Goal: Task Accomplishment & Management: Manage account settings

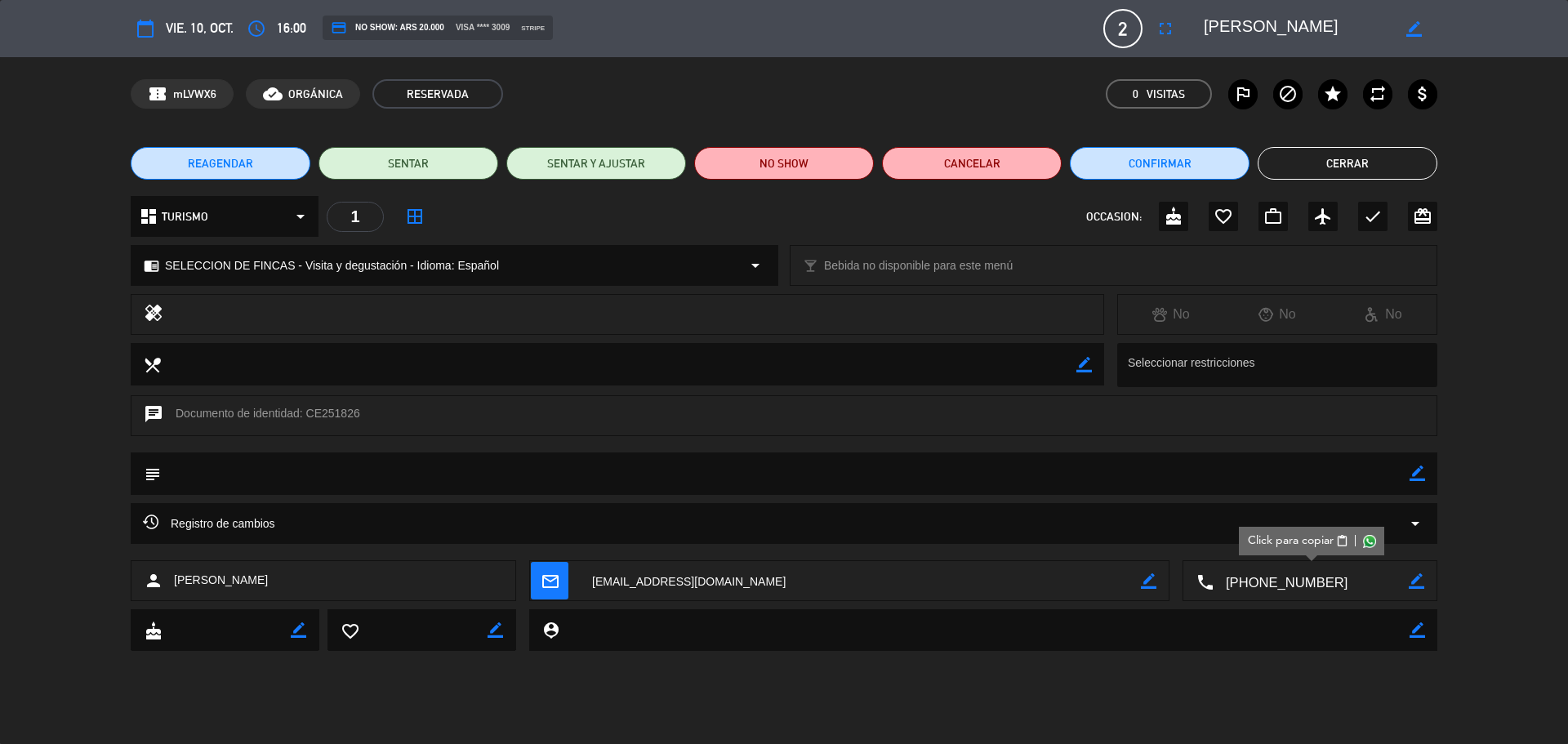
click at [1275, 150] on button "Cerrar" at bounding box center [1348, 163] width 179 height 32
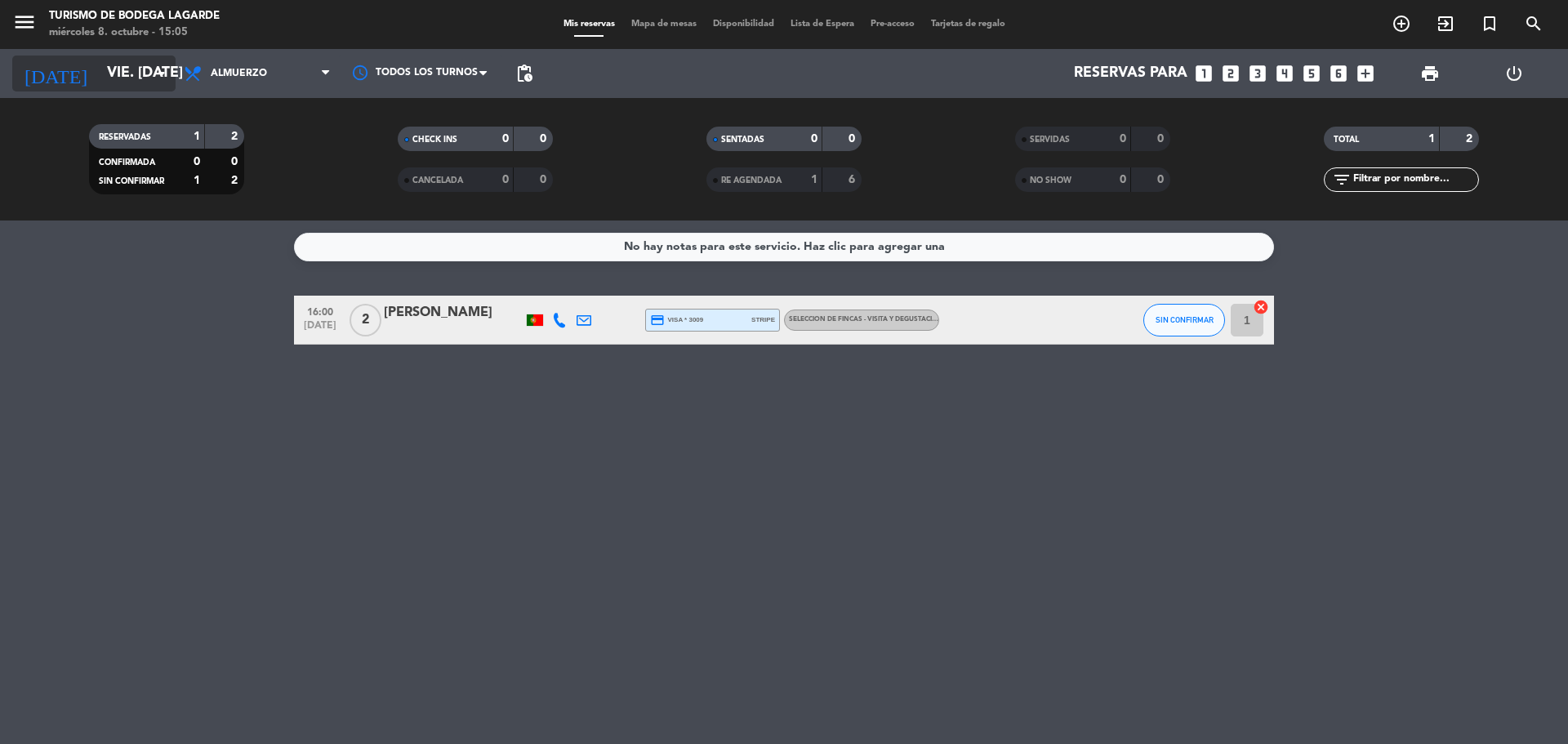
click at [117, 87] on input "vie. [DATE]" at bounding box center [193, 73] width 190 height 32
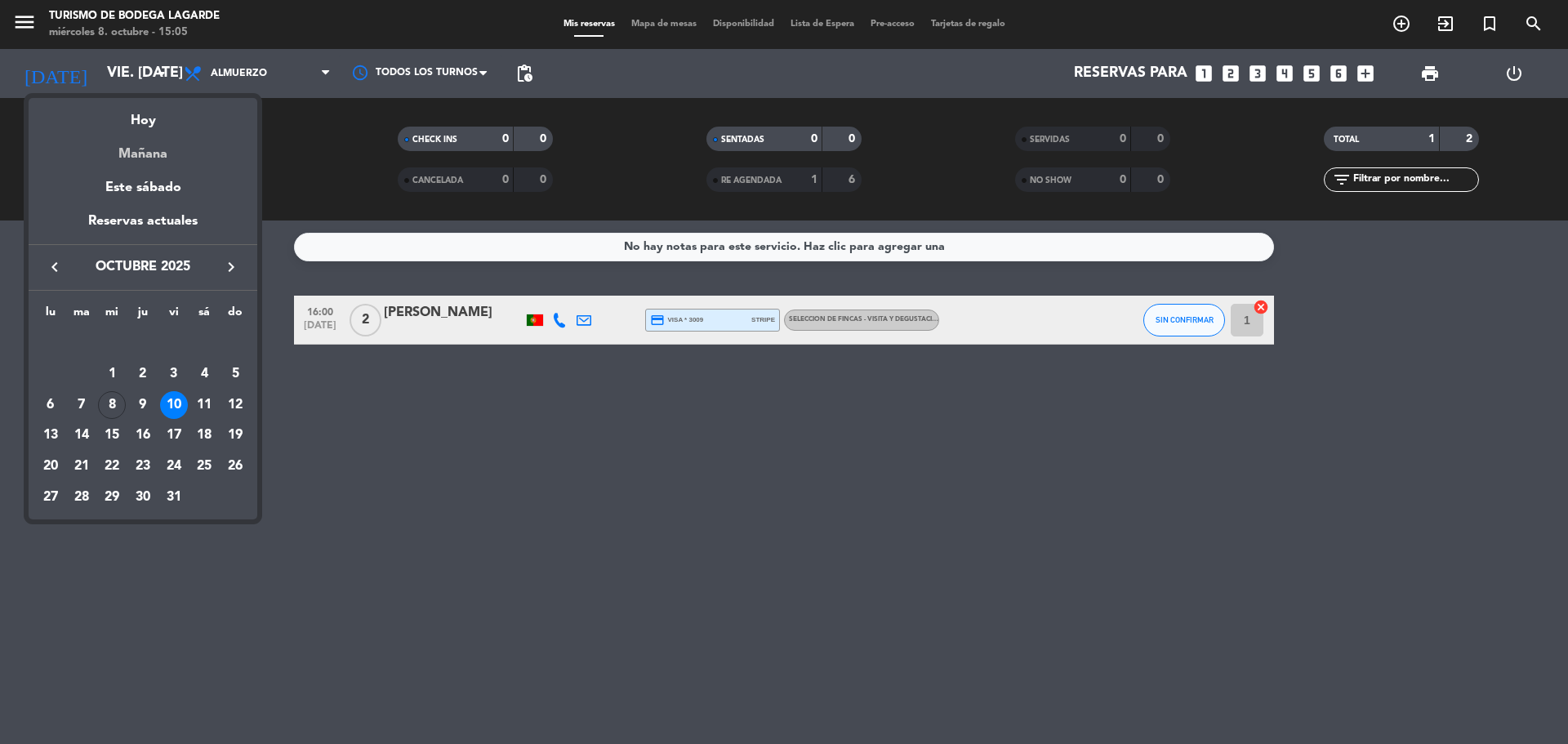
click at [132, 133] on div "Mañana" at bounding box center [142, 148] width 228 height 33
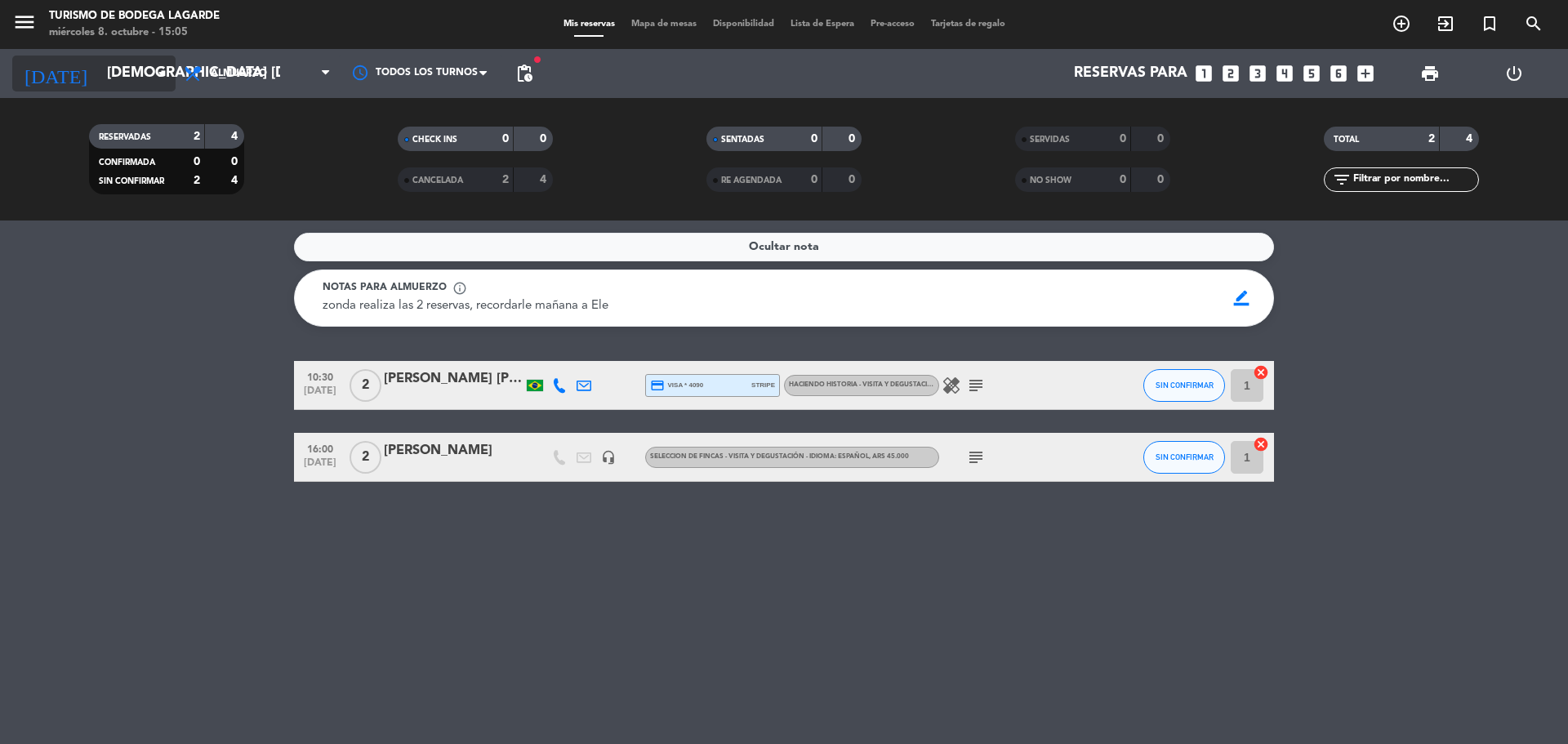
click at [146, 81] on input "[DEMOGRAPHIC_DATA] [DATE]" at bounding box center [193, 73] width 190 height 32
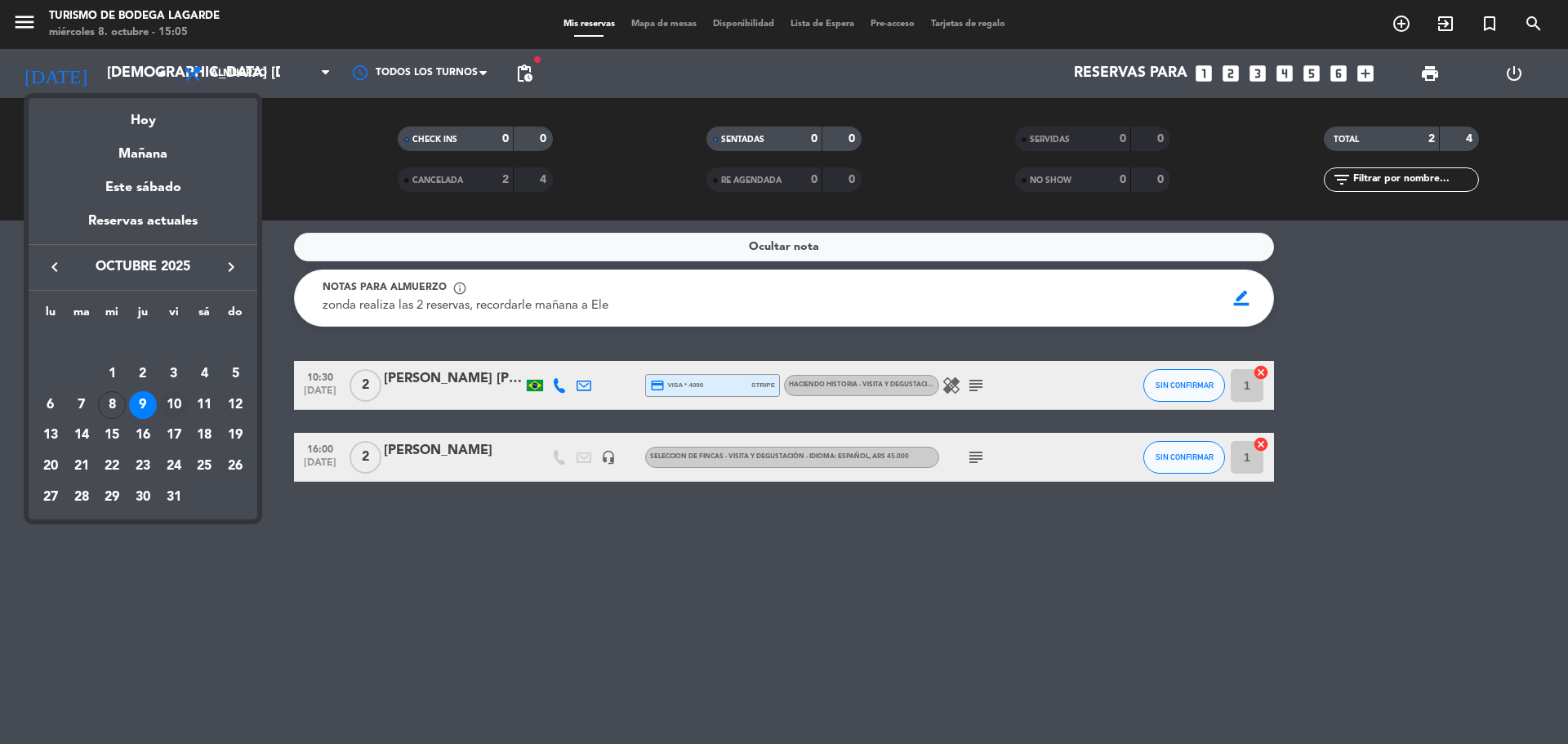
click at [175, 400] on div "10" at bounding box center [174, 405] width 28 height 28
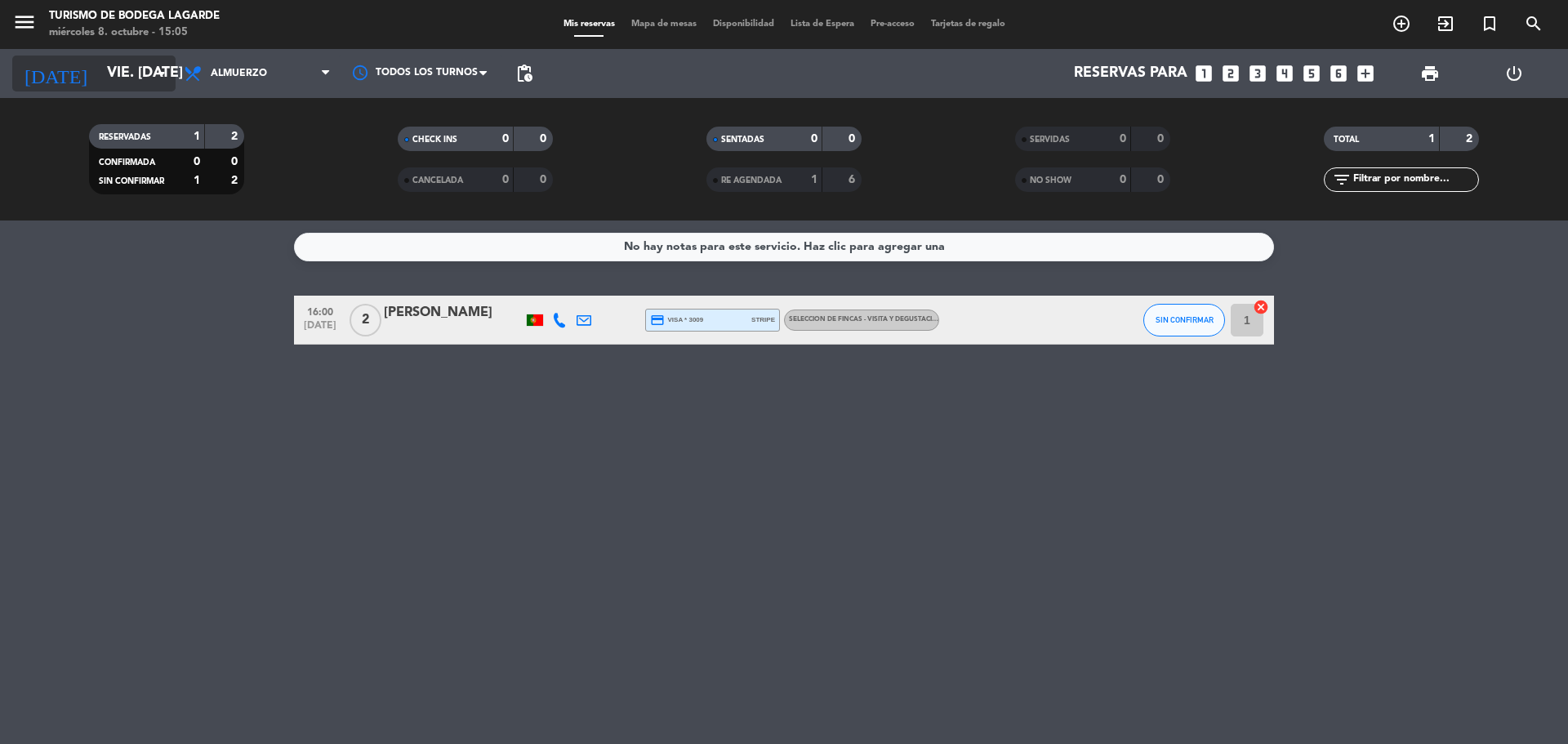
click at [164, 68] on icon "arrow_drop_down" at bounding box center [161, 73] width 19 height 19
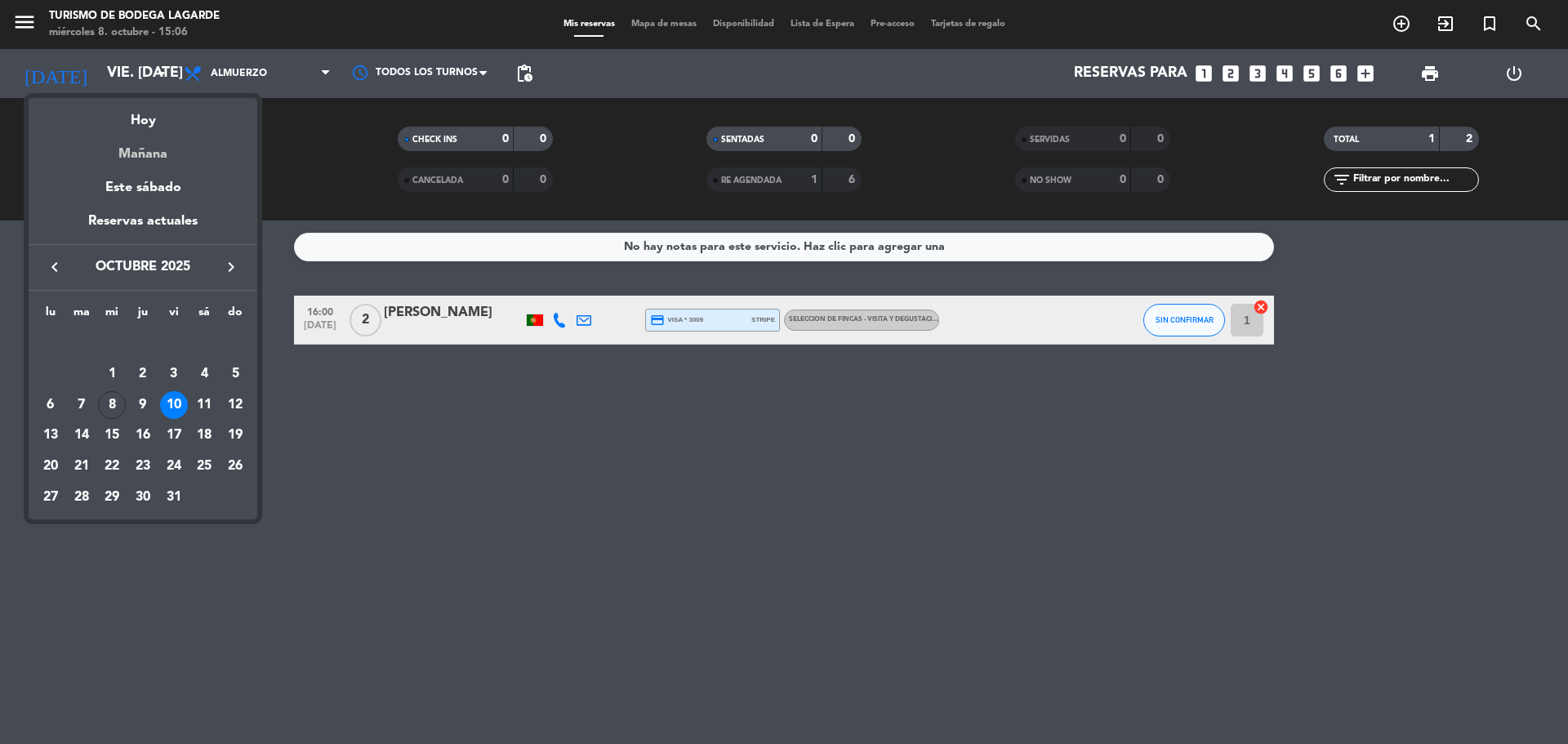
click at [138, 149] on div "Mañana" at bounding box center [142, 148] width 228 height 33
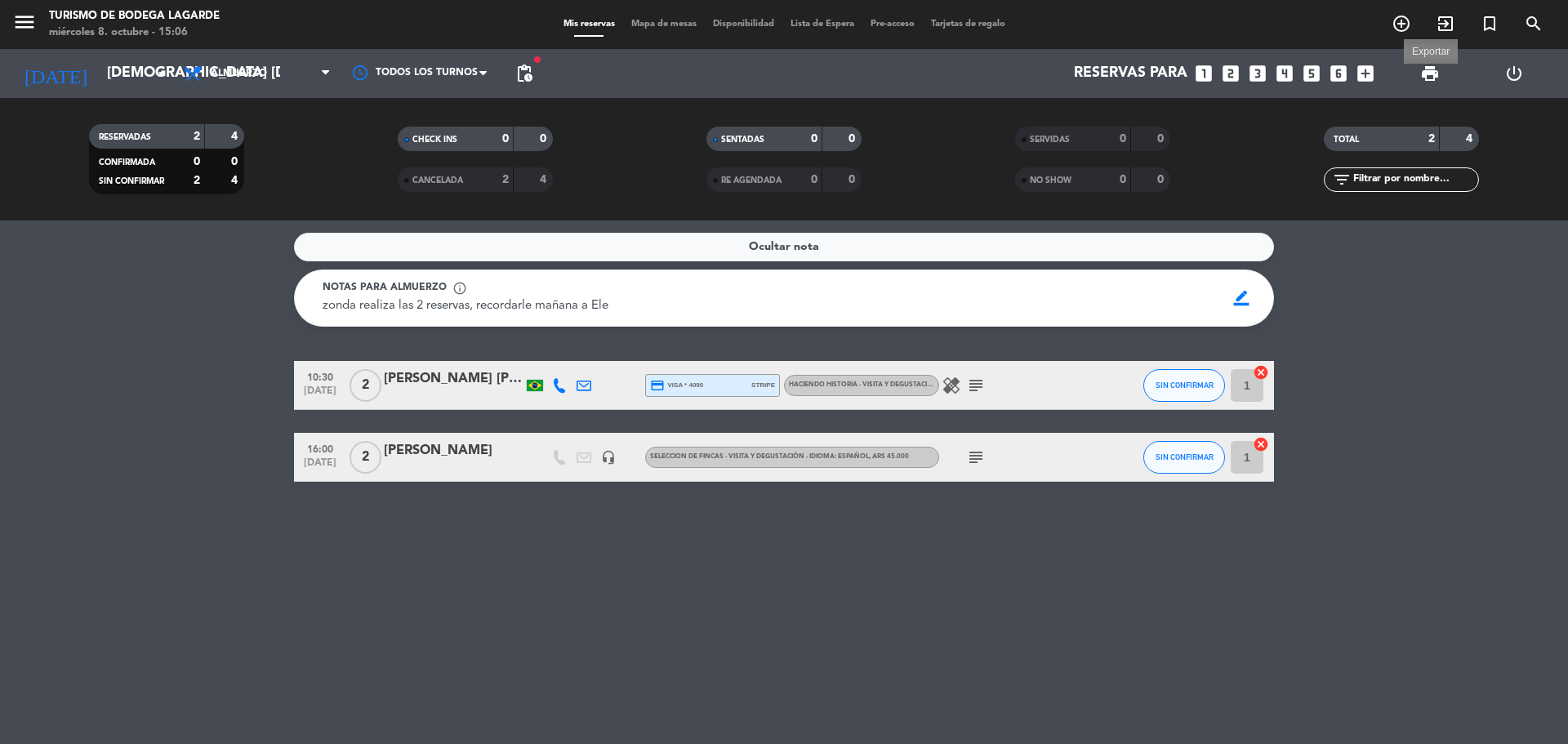
click at [1430, 72] on span "print" at bounding box center [1429, 73] width 19 height 19
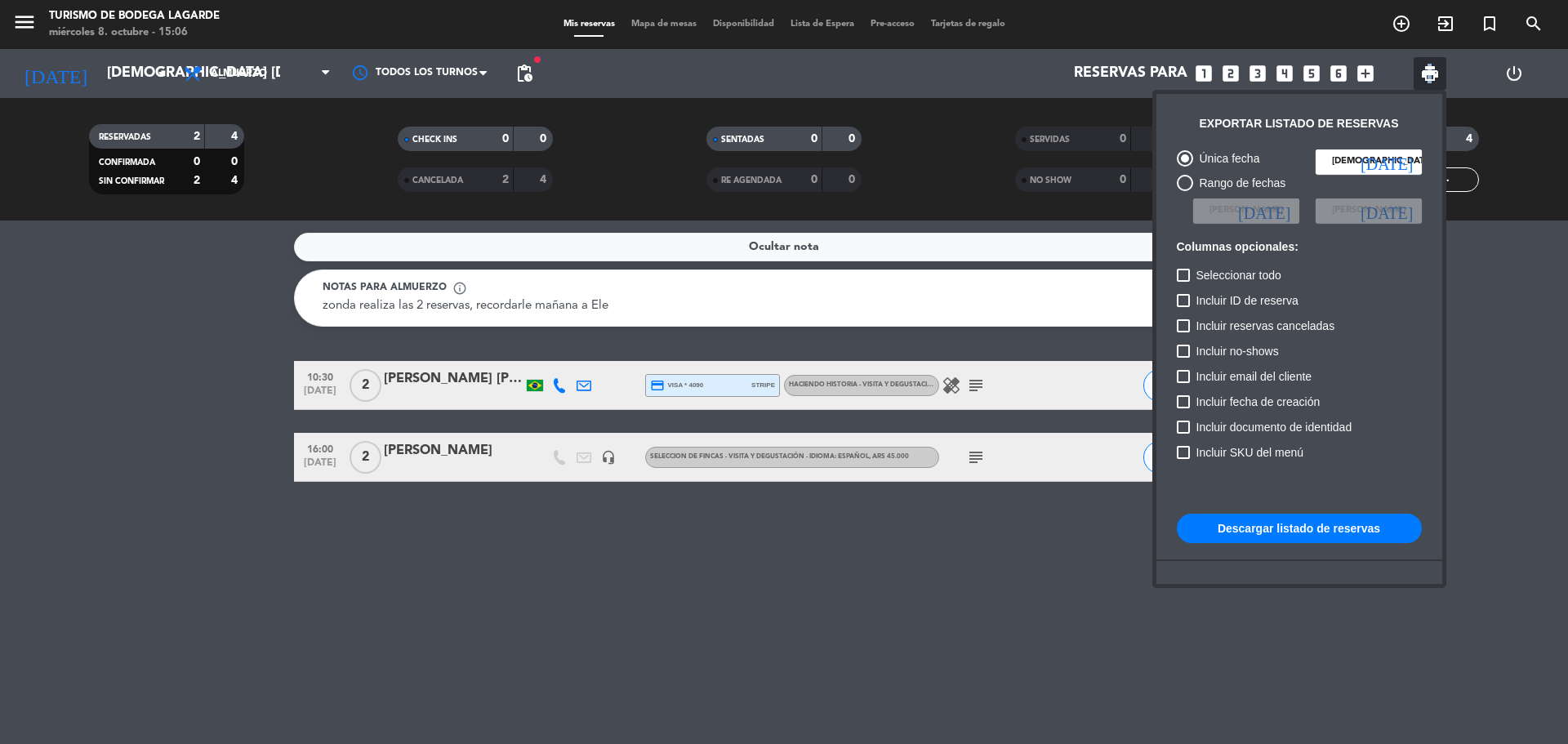
click at [1241, 525] on button "Descargar listado de reservas" at bounding box center [1299, 528] width 245 height 30
click at [222, 510] on div at bounding box center [784, 372] width 1568 height 744
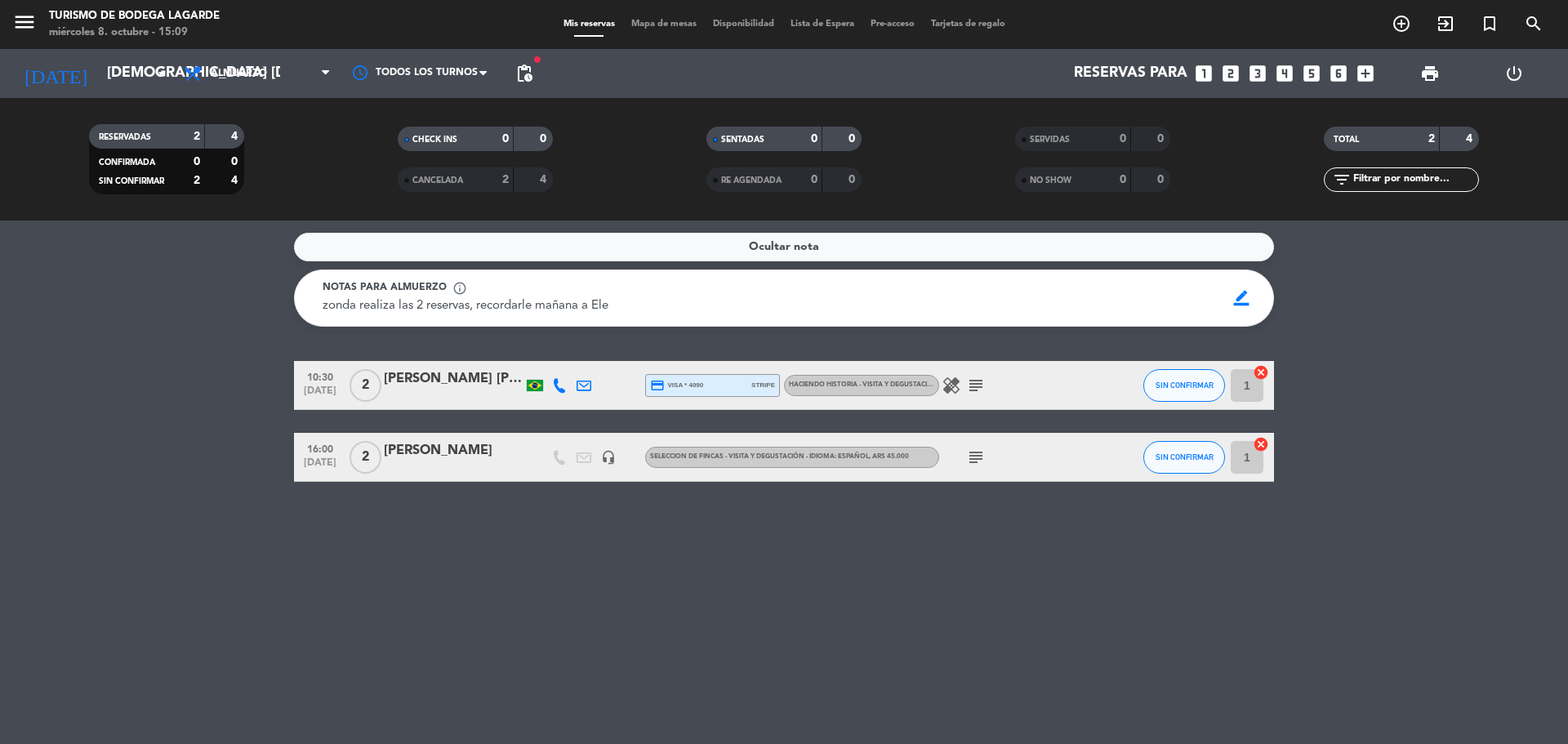
click at [973, 456] on icon "subject" at bounding box center [975, 457] width 19 height 19
click at [123, 56] on div "[DATE] jue. [DATE] arrow_drop_down" at bounding box center [93, 73] width 164 height 36
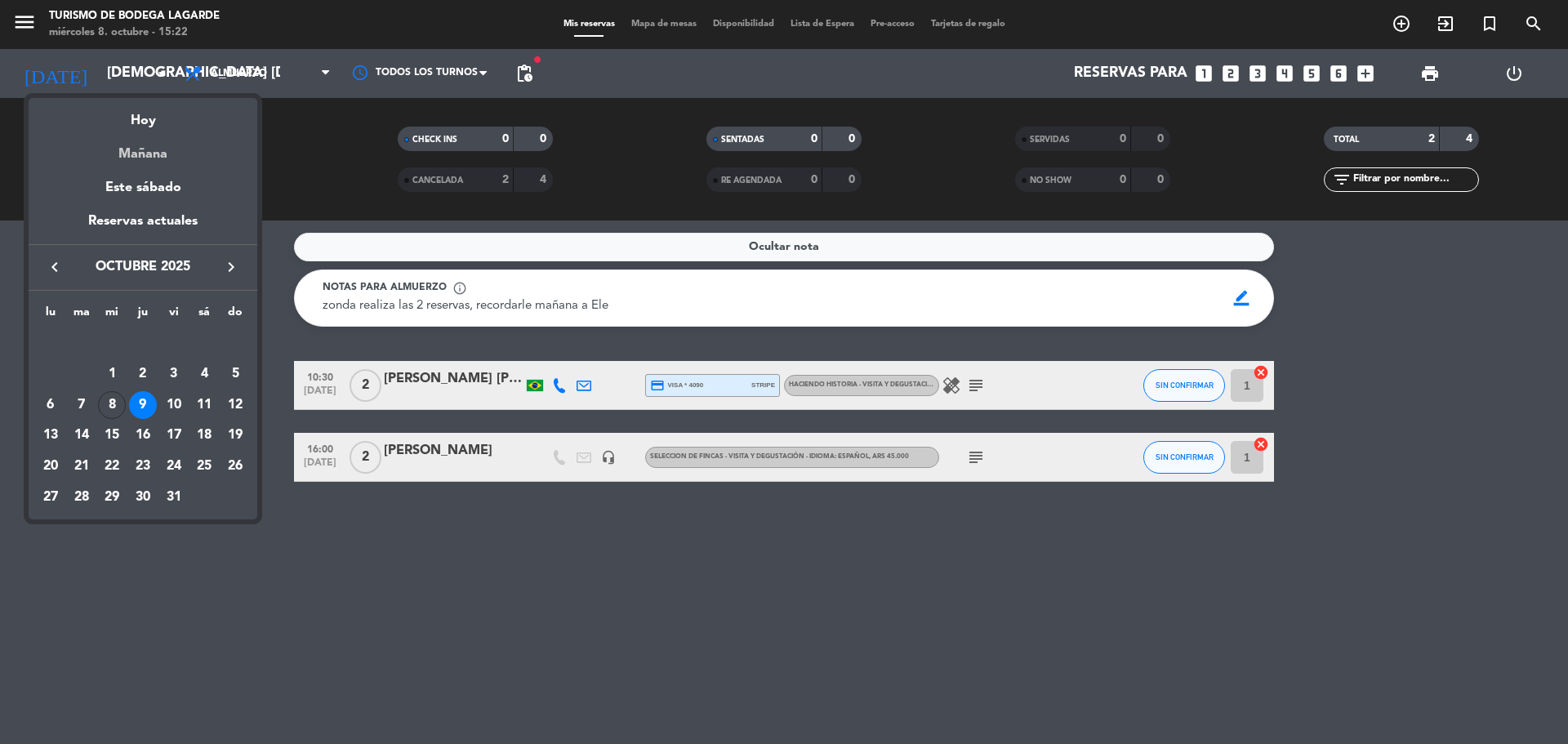
click at [150, 136] on div "Mañana" at bounding box center [142, 148] width 228 height 33
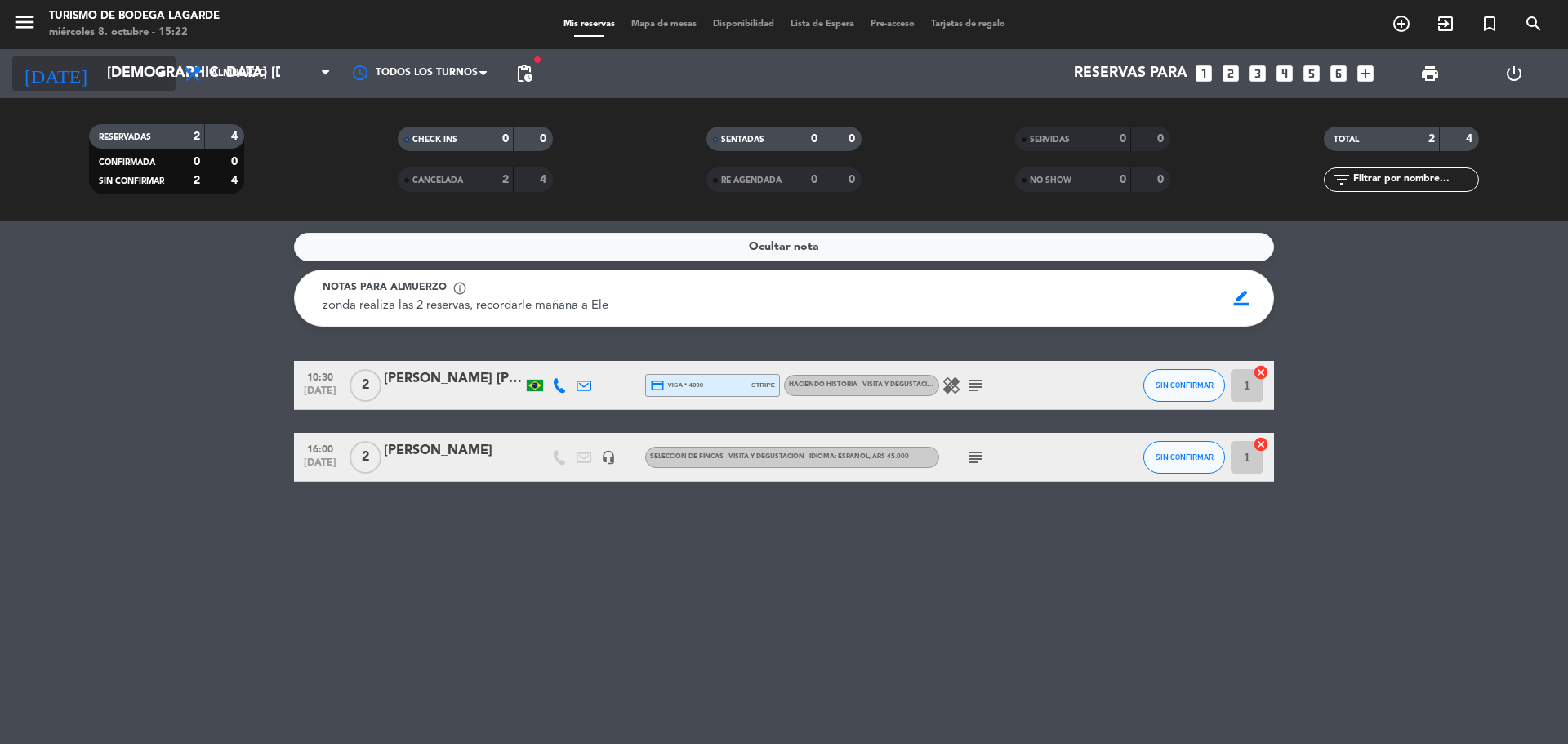
click at [124, 65] on input "[DEMOGRAPHIC_DATA] [DATE]" at bounding box center [193, 73] width 190 height 32
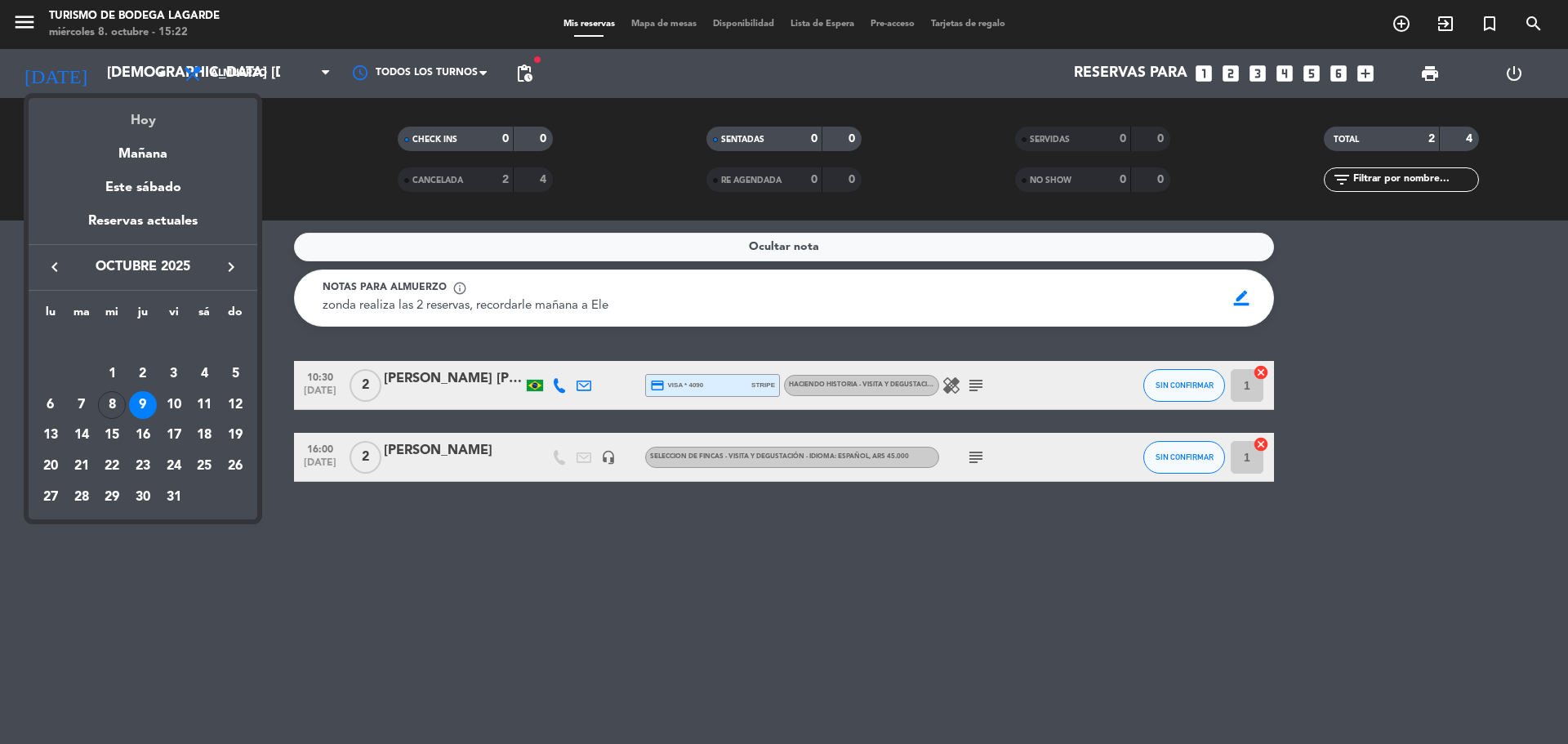
click at [143, 118] on div "Hoy" at bounding box center [142, 115] width 228 height 33
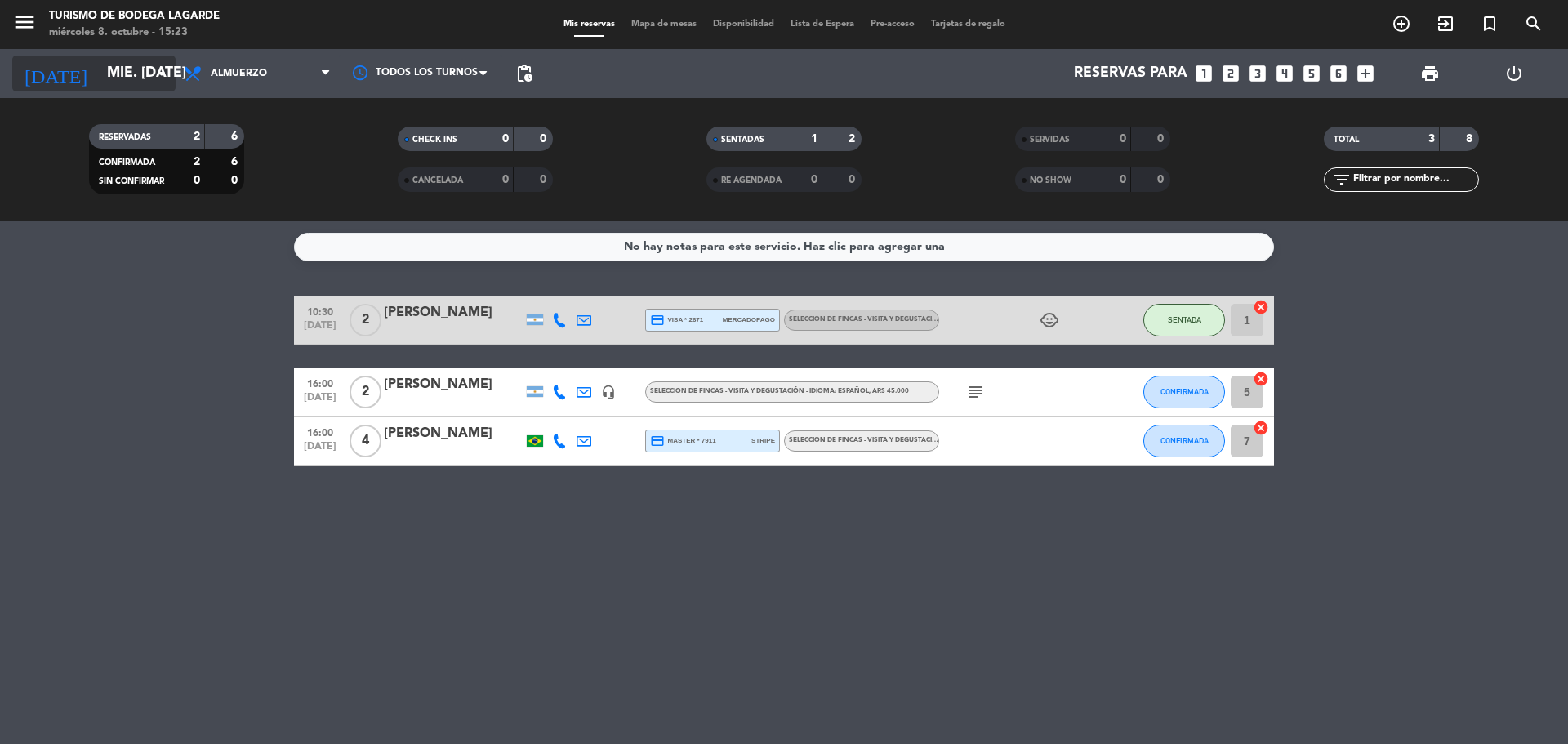
click at [150, 59] on input "mié. [DATE]" at bounding box center [193, 73] width 190 height 32
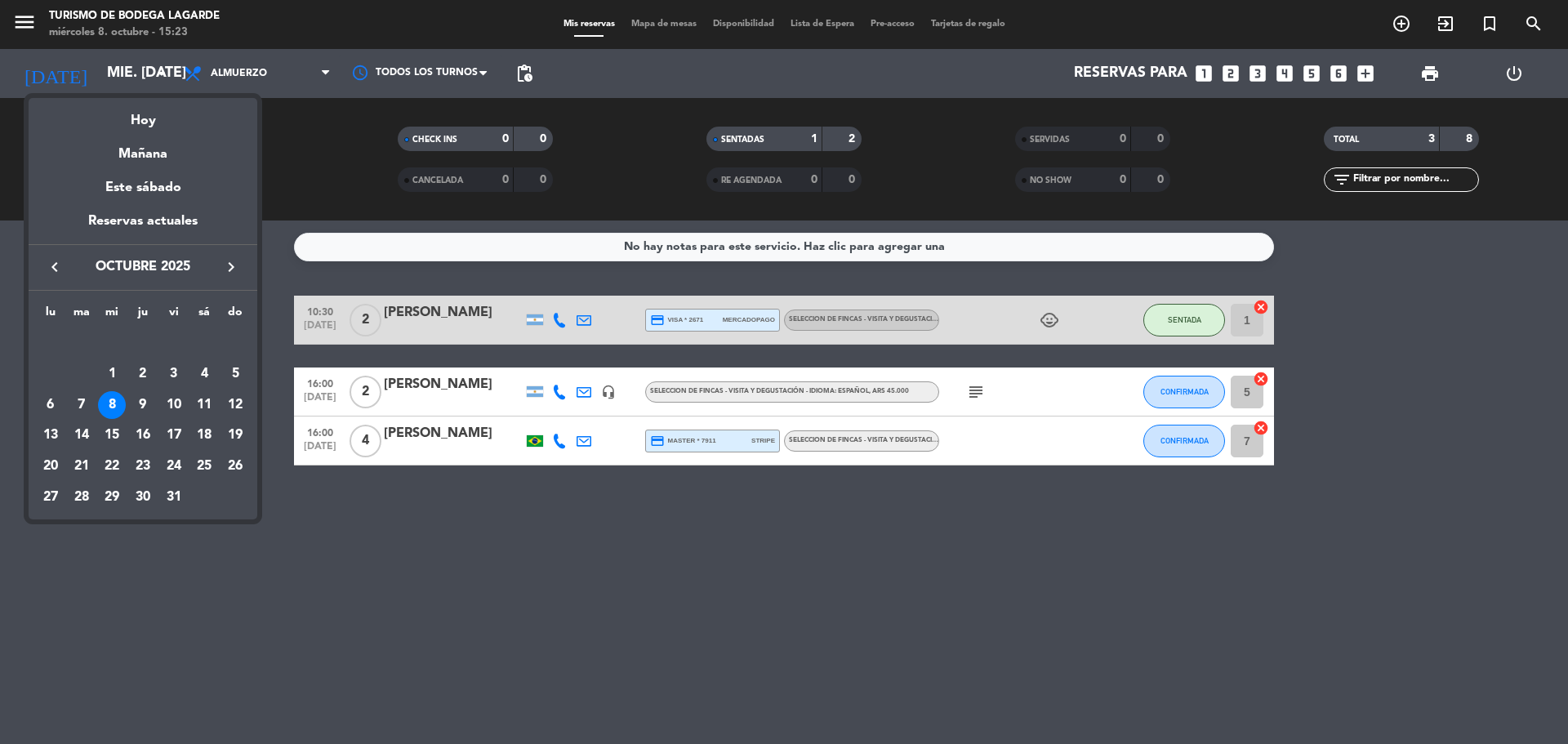
click at [226, 264] on icon "keyboard_arrow_right" at bounding box center [230, 267] width 19 height 19
click at [49, 408] on div "10" at bounding box center [51, 405] width 28 height 28
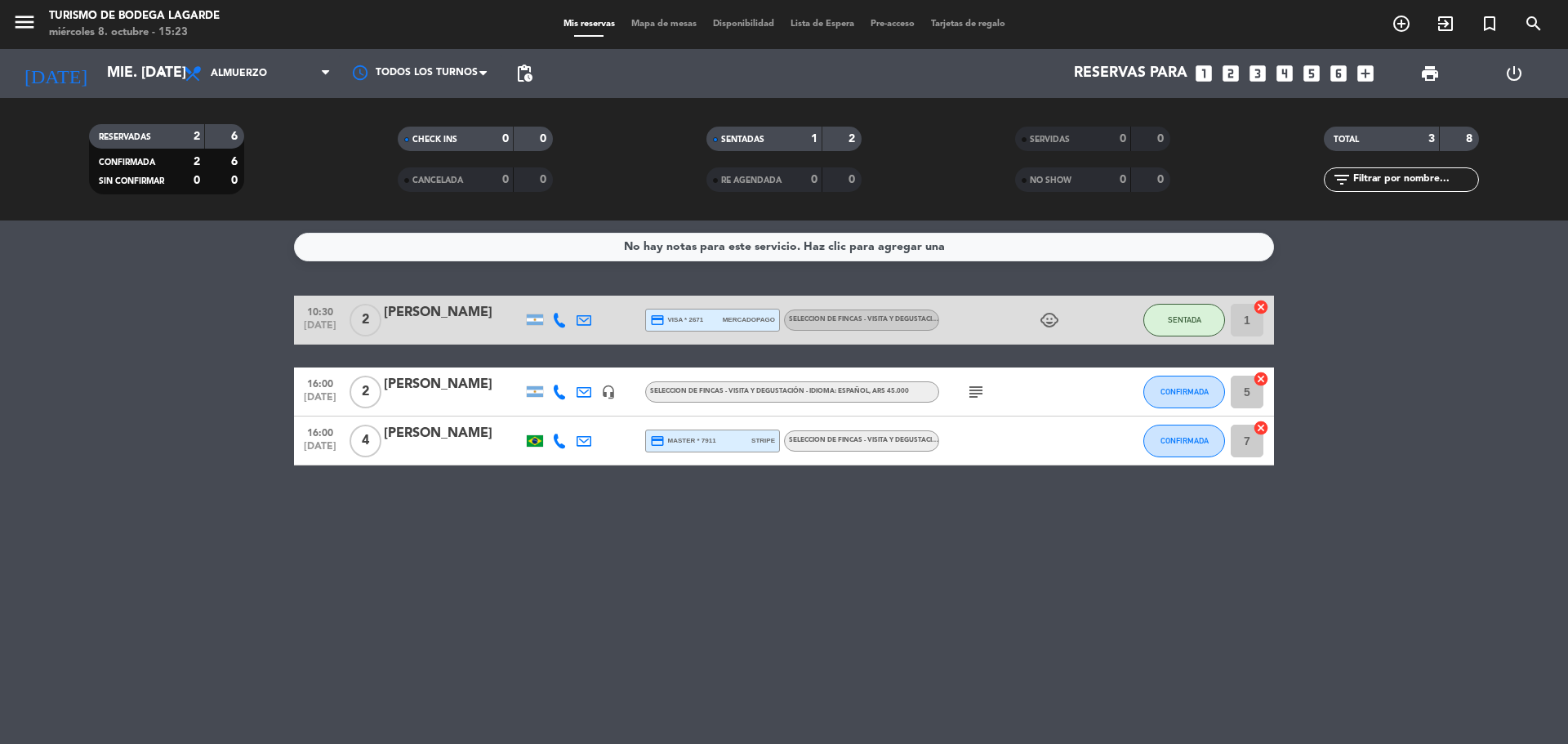
type input "lun. [DATE]"
